Goal: Transaction & Acquisition: Purchase product/service

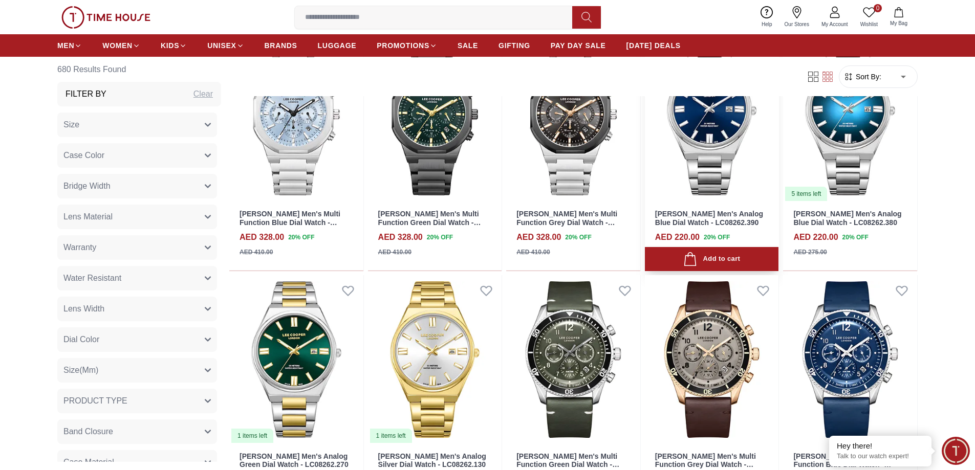
scroll to position [819, 0]
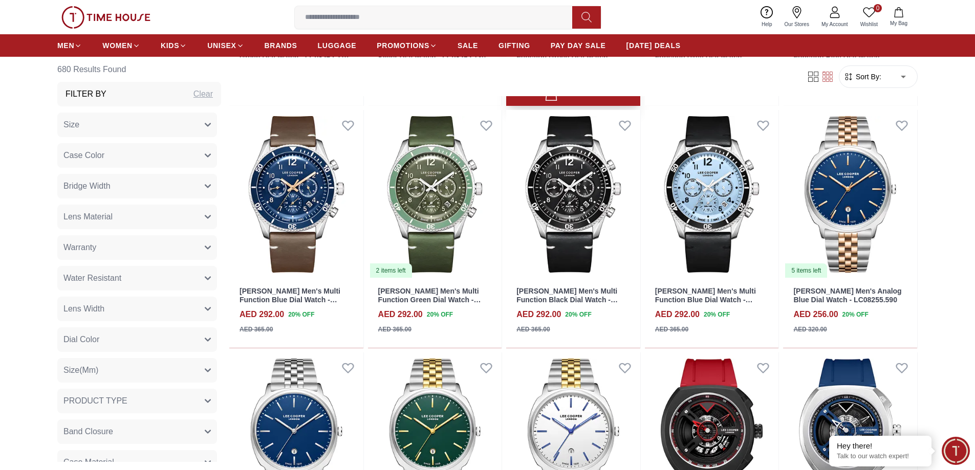
scroll to position [1381, 0]
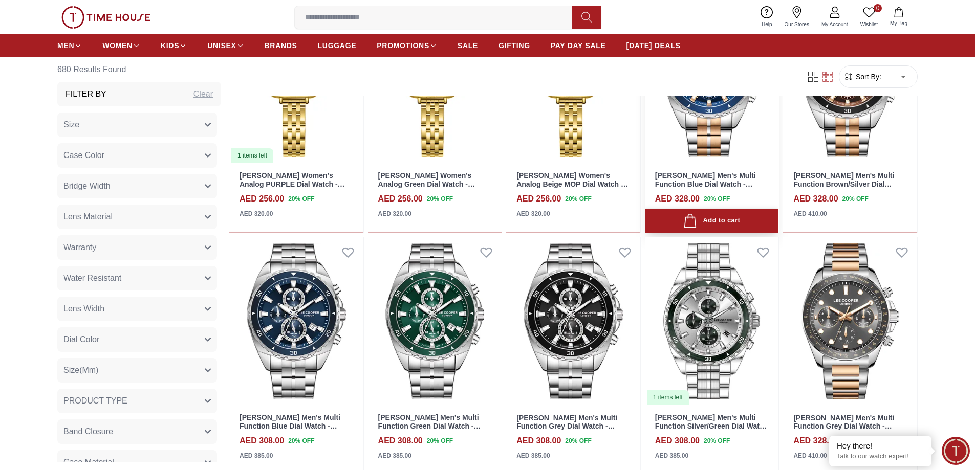
scroll to position [3121, 0]
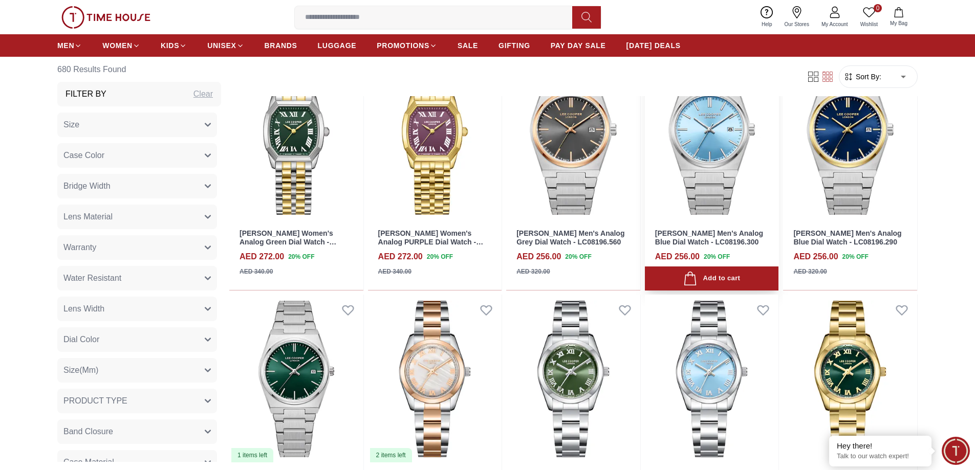
scroll to position [4959, 0]
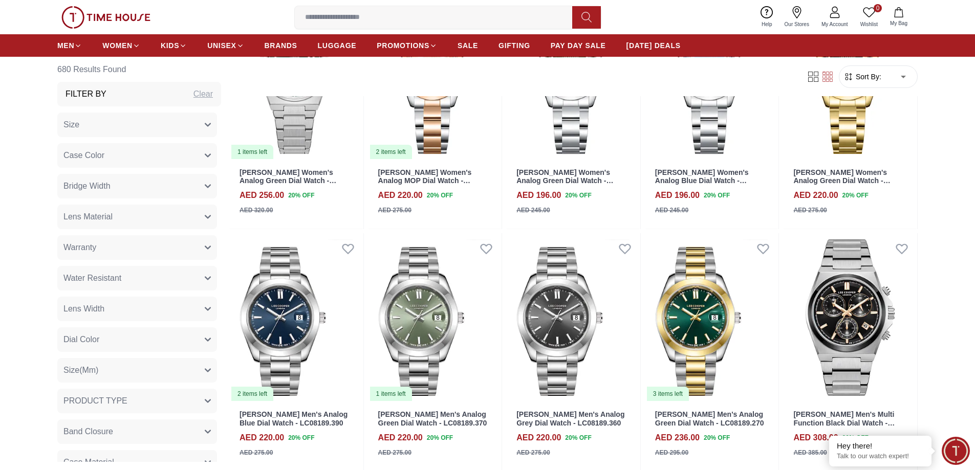
scroll to position [5167, 0]
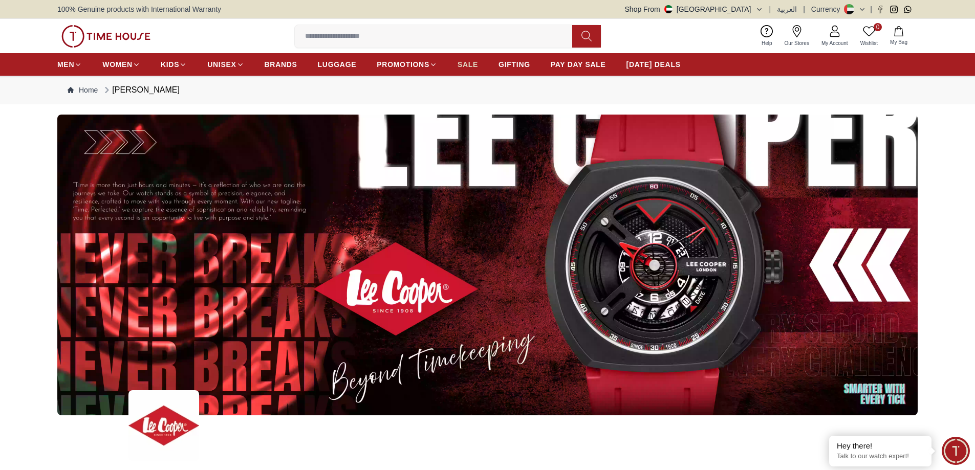
drag, startPoint x: 469, startPoint y: 65, endPoint x: 478, endPoint y: 74, distance: 12.7
click at [470, 65] on span "SALE" at bounding box center [467, 64] width 20 height 10
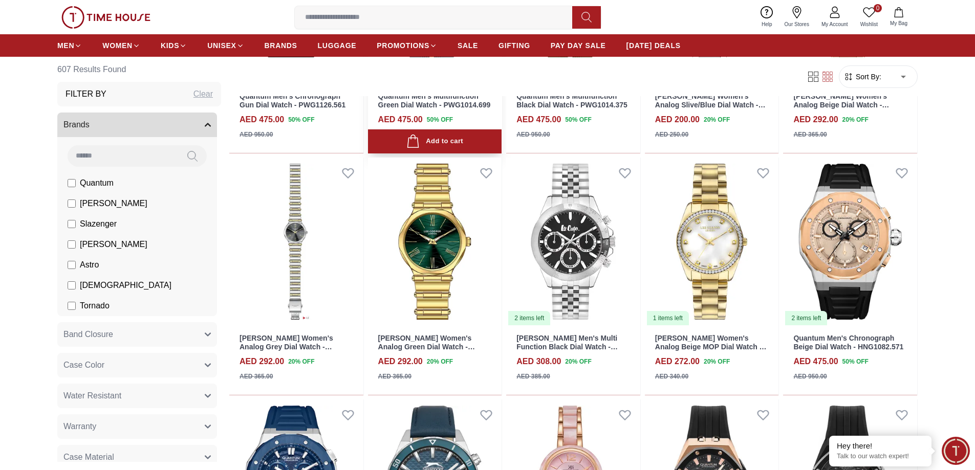
scroll to position [563, 0]
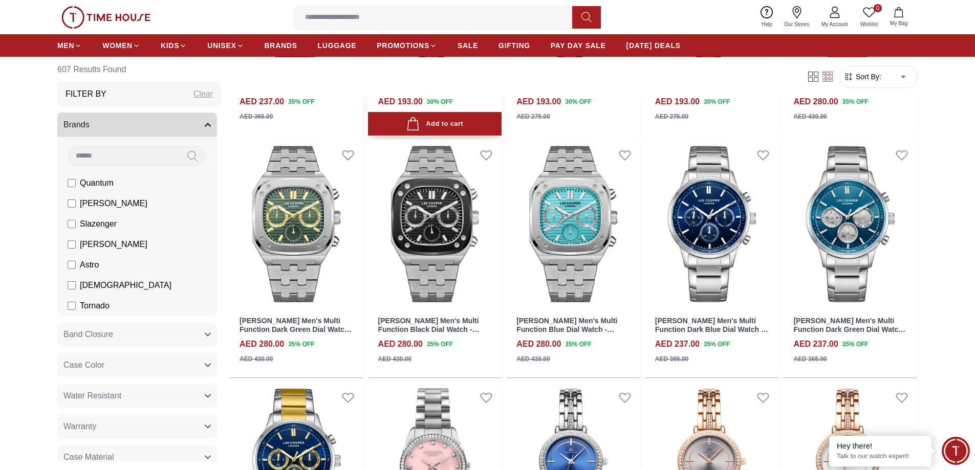
scroll to position [1791, 0]
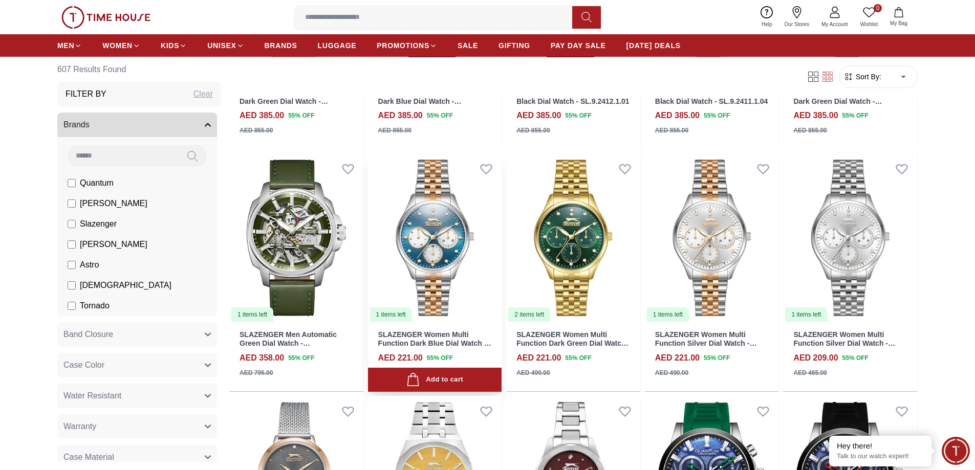
scroll to position [2763, 0]
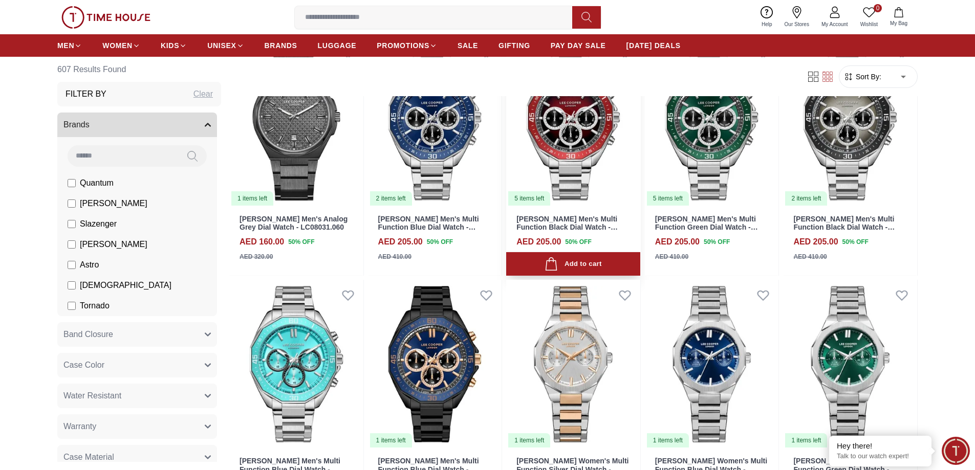
scroll to position [4857, 0]
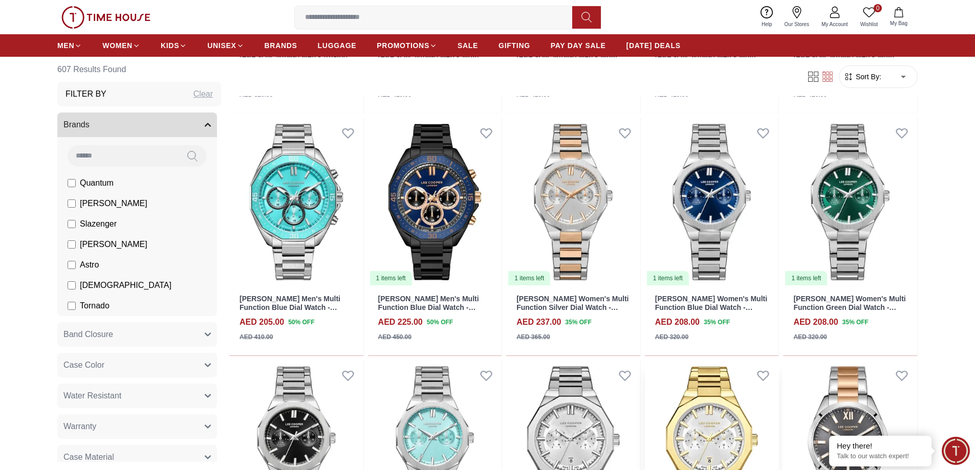
scroll to position [4960, 0]
click at [695, 341] on icon "button" at bounding box center [690, 345] width 14 height 14
click at [709, 307] on link "[PERSON_NAME] Women's Multi Function Blue Dial Watch - LC08019.390" at bounding box center [711, 308] width 112 height 26
